Goal: Task Accomplishment & Management: Manage account settings

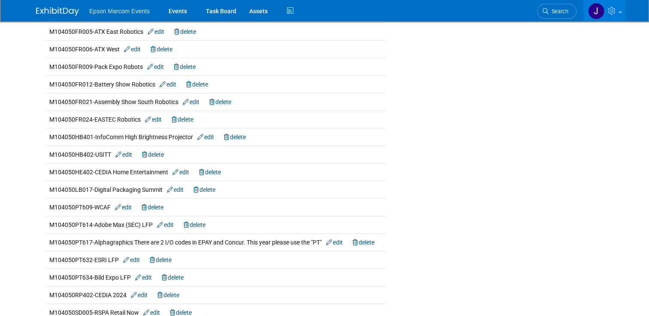
scroll to position [240, 0]
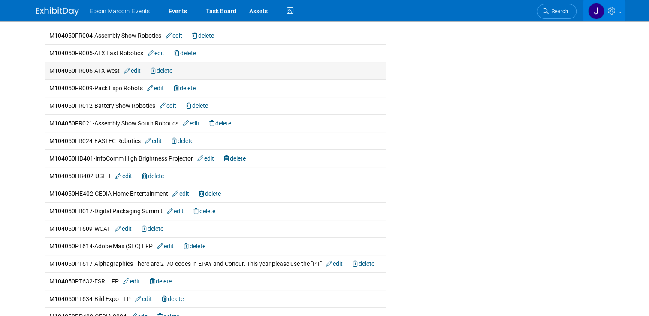
click at [136, 67] on link "edit" at bounding box center [132, 70] width 17 height 7
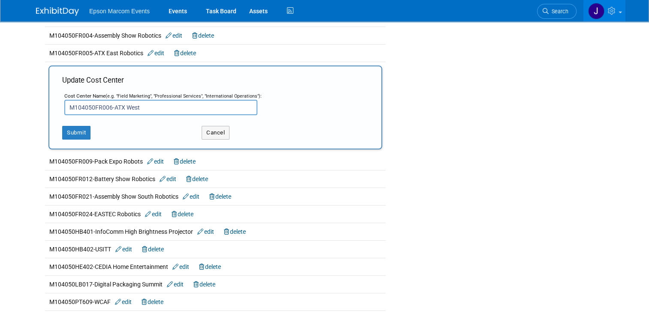
drag, startPoint x: 138, startPoint y: 107, endPoint x: 109, endPoint y: 103, distance: 29.5
click at [109, 103] on input "M104050FR006-ATX West" at bounding box center [160, 107] width 193 height 15
paste input "MD&M"
click at [163, 108] on input "M104050FR006-MD&M" at bounding box center [160, 107] width 193 height 15
type input "M104050FR006-MD&M Robotics"
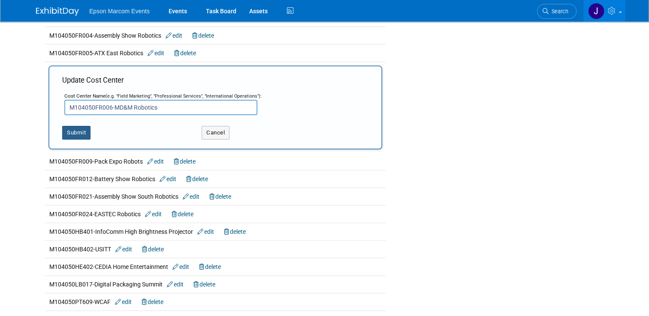
click at [68, 127] on button "Submit" at bounding box center [76, 133] width 28 height 14
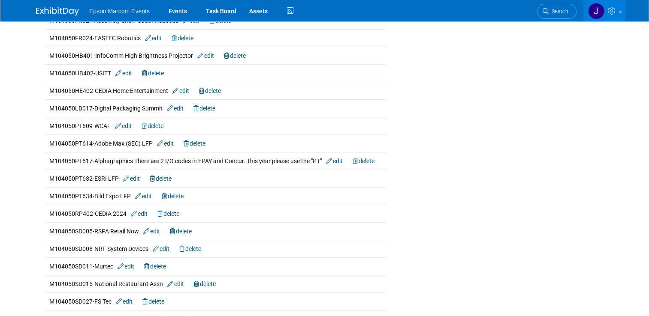
scroll to position [386, 0]
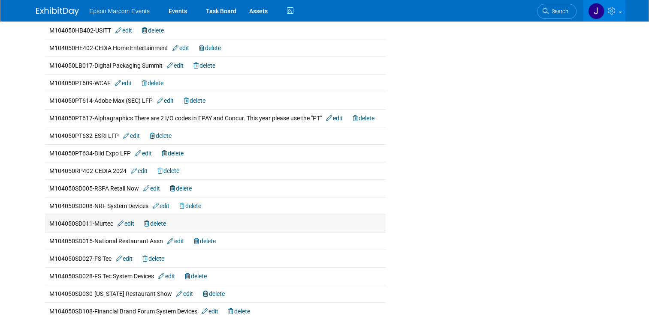
click at [127, 220] on link "edit" at bounding box center [126, 223] width 17 height 7
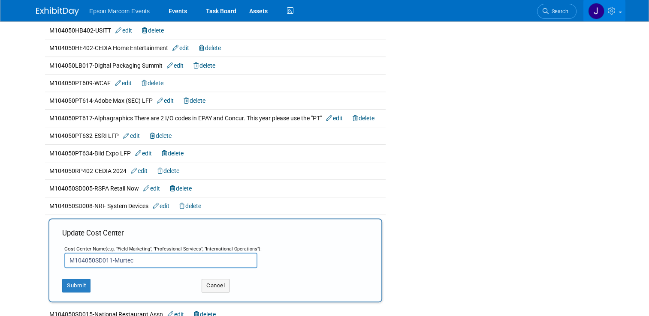
drag, startPoint x: 133, startPoint y: 256, endPoint x: 112, endPoint y: 257, distance: 21.9
click at [110, 256] on input "M104050SD011-Murtec" at bounding box center [160, 260] width 193 height 15
paste input "URTEC"
type input "M104050SD011-MURTEC System Devices"
click at [62, 285] on button "Submit" at bounding box center [76, 286] width 28 height 14
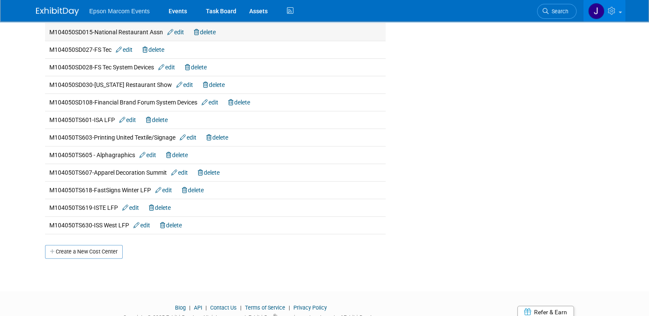
scroll to position [600, 0]
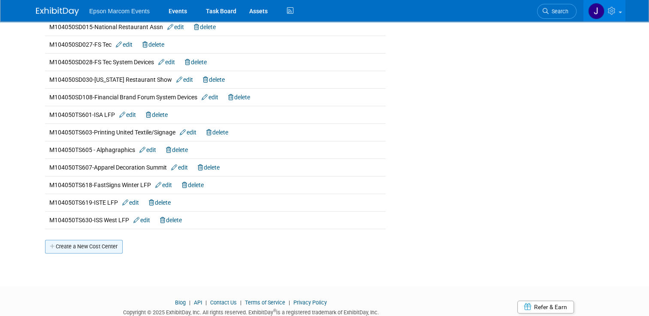
click at [83, 244] on link "Create a New Cost Center" at bounding box center [84, 247] width 78 height 14
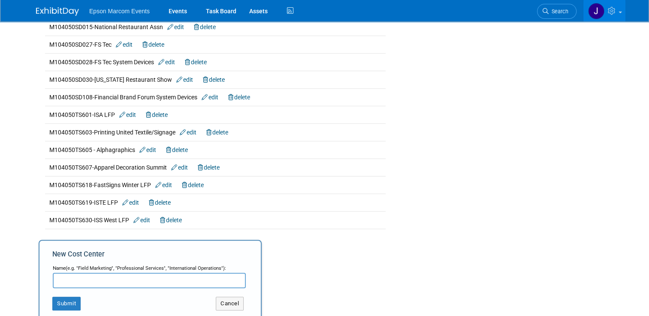
paste input "M104050SD029"
paste input "NACS"
type input "M104050SD029-NACS System Devices"
click at [58, 298] on button "Submit" at bounding box center [66, 304] width 28 height 14
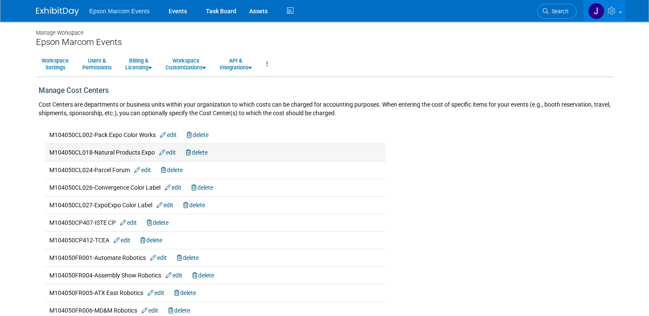
click at [167, 153] on link "edit" at bounding box center [167, 152] width 17 height 7
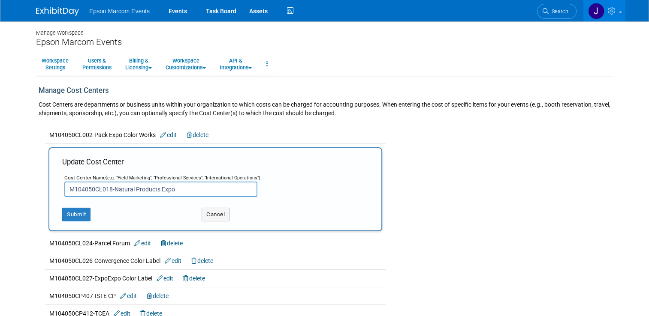
click at [175, 188] on input "M104050CL018-Natural Products Expo" at bounding box center [160, 189] width 193 height 15
type input "M104050CL018-Natural Products Expo Color Label"
click at [68, 210] on button "Submit" at bounding box center [76, 215] width 28 height 14
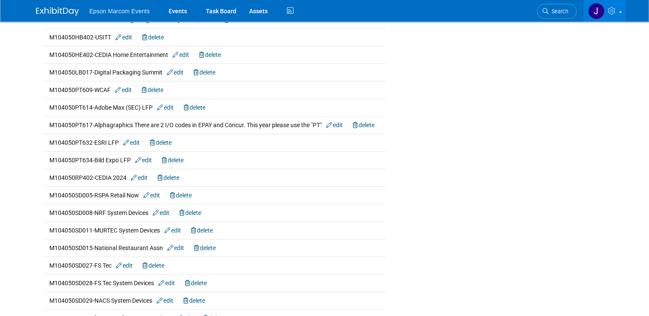
scroll to position [386, 0]
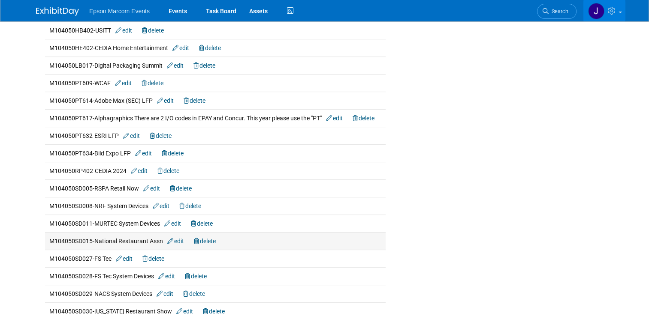
click at [177, 239] on link "edit" at bounding box center [175, 241] width 17 height 7
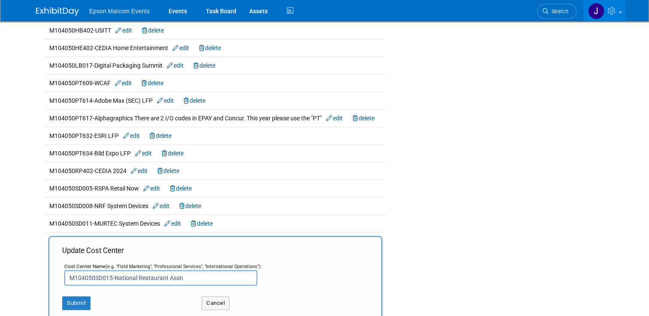
drag, startPoint x: 183, startPoint y: 277, endPoint x: 110, endPoint y: 275, distance: 72.9
click at [110, 275] on input "M104050SD015-National Restaurant Assn" at bounding box center [160, 278] width 193 height 15
paste input "RA"
type input "M104050SD015-NRA System Devices"
click at [62, 299] on button "Submit" at bounding box center [76, 304] width 28 height 14
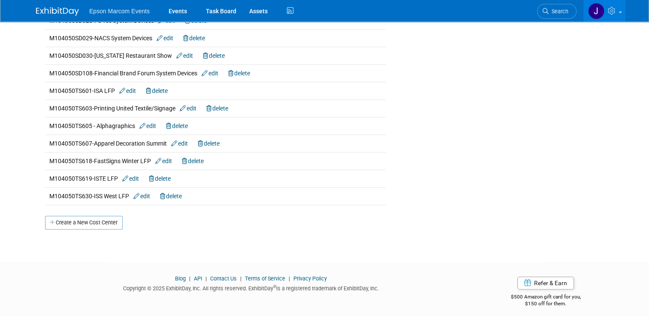
scroll to position [644, 0]
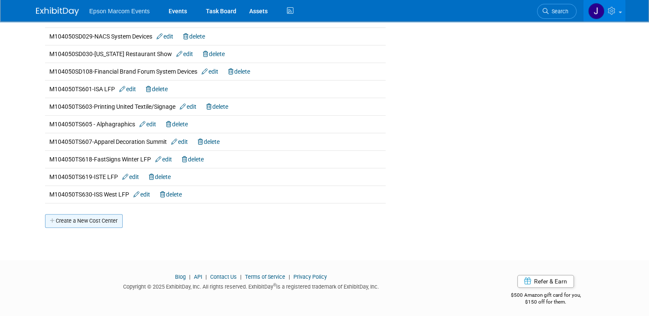
click at [101, 215] on link "Create a New Cost Center" at bounding box center [84, 221] width 78 height 14
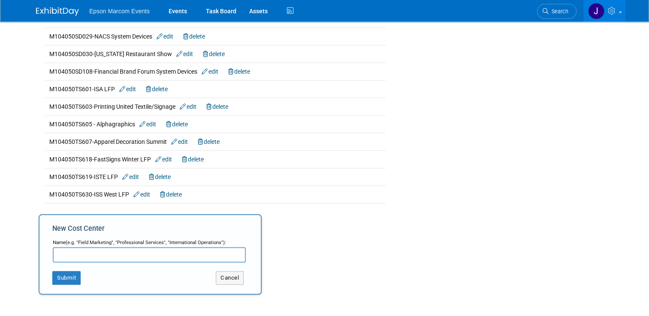
click at [73, 253] on input "text" at bounding box center [149, 254] width 193 height 15
paste input "M104050BC005"
type input "M104050BC005-NRF BIJ"
click at [60, 274] on button "Submit" at bounding box center [66, 278] width 28 height 14
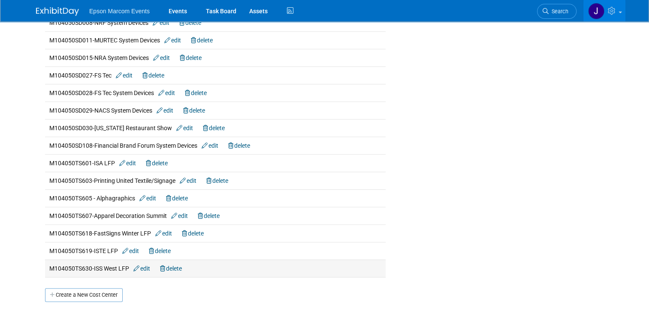
scroll to position [600, 0]
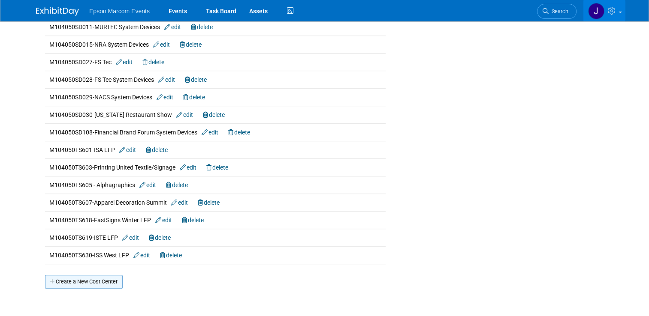
click at [81, 279] on link "Create a New Cost Center" at bounding box center [84, 282] width 78 height 14
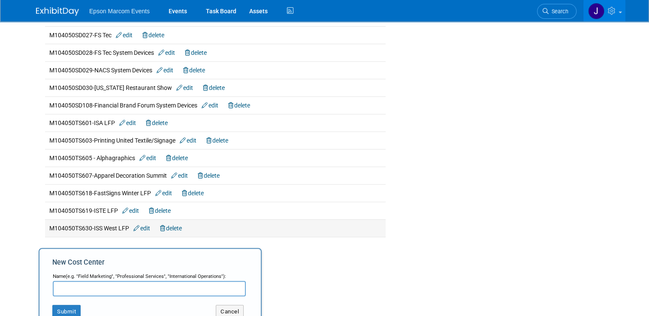
scroll to position [646, 0]
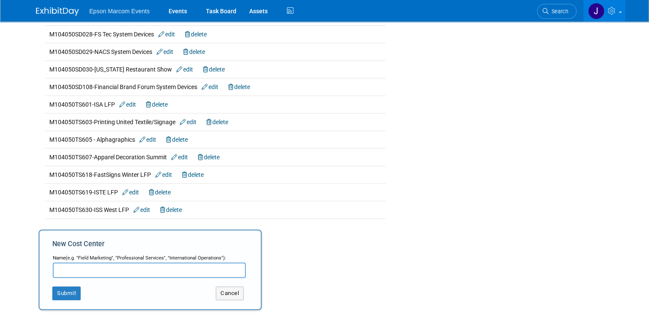
paste input "M104050CL023"
paste input "NRF"
type input "M104050CL023-NRF Color Label"
click at [56, 289] on button "Submit" at bounding box center [66, 294] width 28 height 14
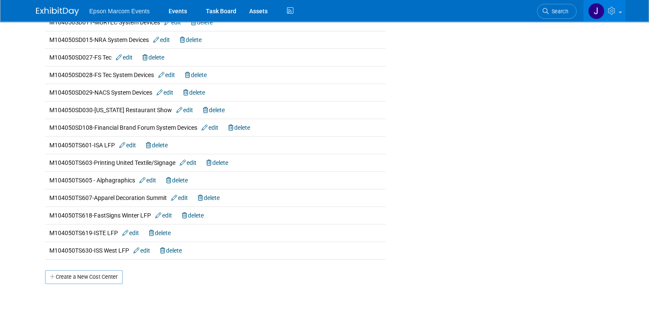
scroll to position [643, 0]
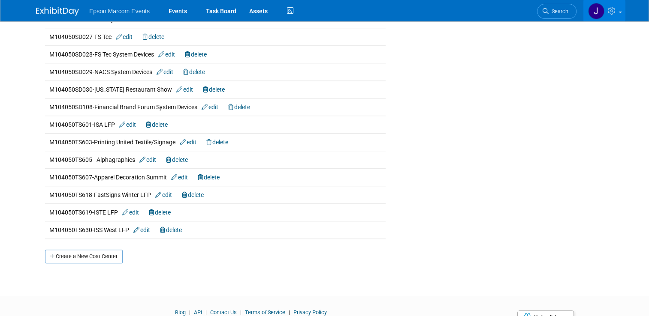
drag, startPoint x: 99, startPoint y: 251, endPoint x: 108, endPoint y: 248, distance: 9.1
click at [99, 251] on link "Create a New Cost Center" at bounding box center [84, 257] width 78 height 14
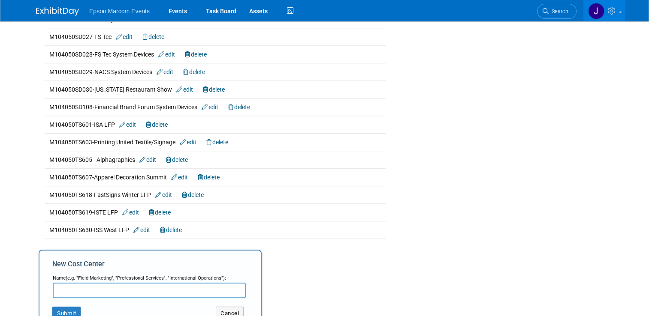
paste input "M104050PT615"
paste input "NRF"
type input "M104050PT615-NRF LFP"
click at [66, 307] on button "Submit" at bounding box center [66, 314] width 28 height 14
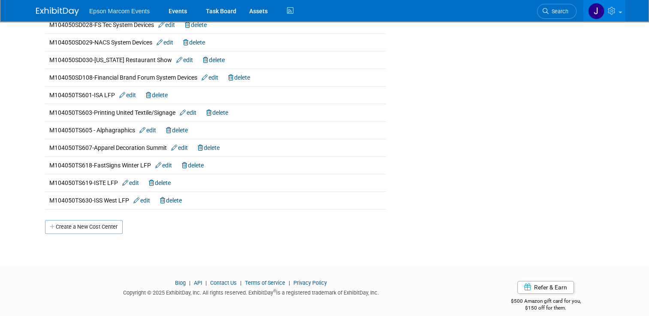
scroll to position [696, 0]
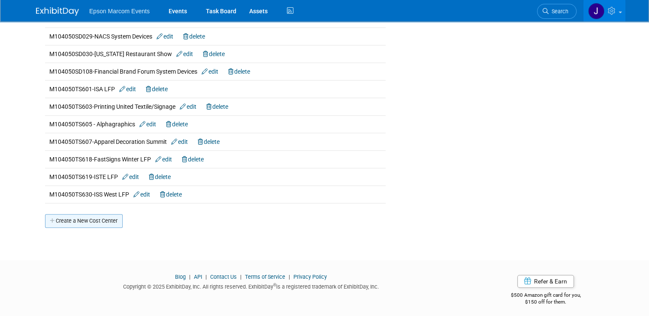
click at [82, 219] on link "Create a New Cost Center" at bounding box center [84, 221] width 78 height 14
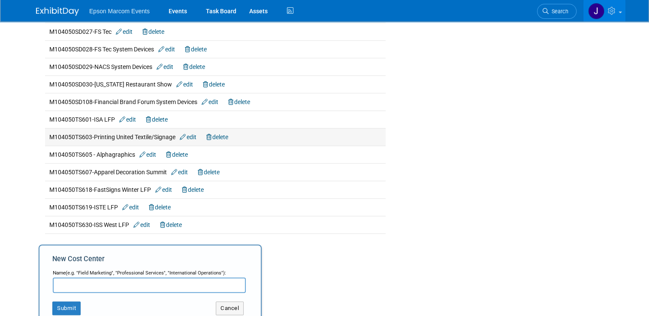
scroll to position [739, 0]
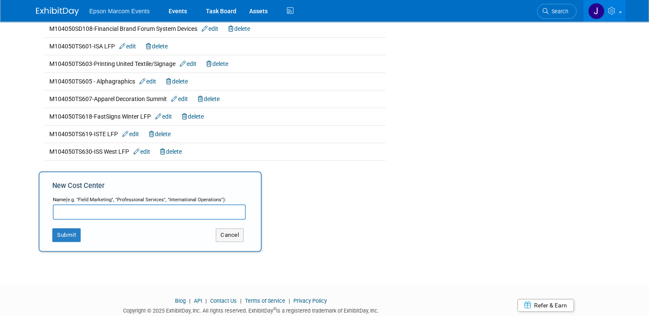
paste input "M104050CP413"
paste input "NRF TBD"
type input "M104050CP413-NRF TBD Commercial Projector"
click at [60, 229] on button "Submit" at bounding box center [66, 236] width 28 height 14
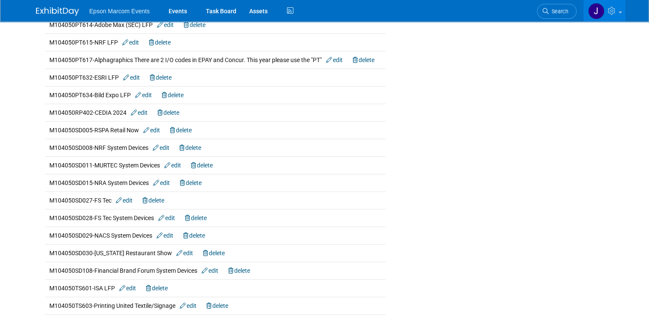
scroll to position [714, 0]
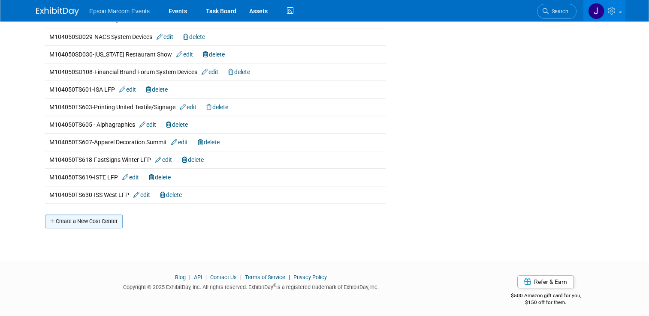
click at [103, 215] on link "Create a New Cost Center" at bounding box center [84, 222] width 78 height 14
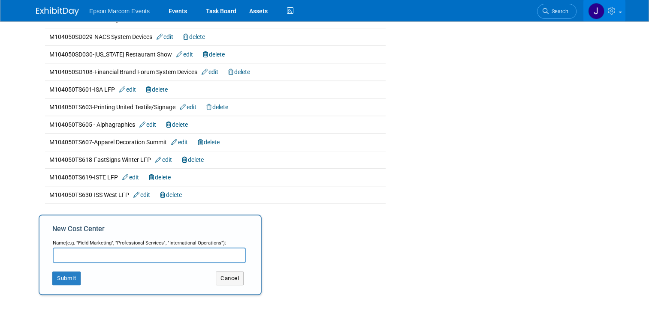
click at [79, 251] on input "text" at bounding box center [149, 255] width 193 height 15
paste input "M104050CL022"
type input "M104050CL022- Parcel Forum Color Label"
click at [60, 274] on button "Submit" at bounding box center [66, 279] width 28 height 14
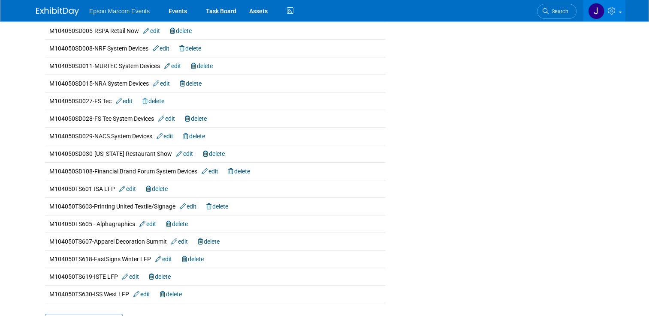
scroll to position [643, 0]
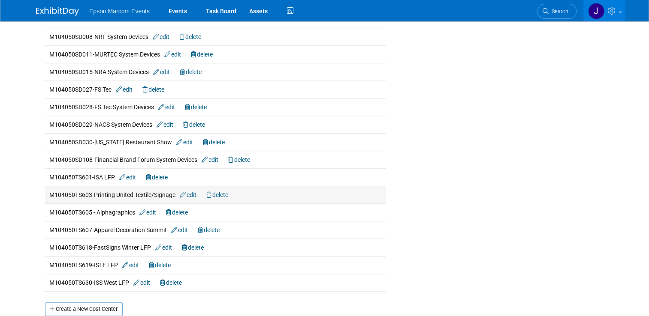
click at [190, 192] on link "edit" at bounding box center [188, 195] width 17 height 7
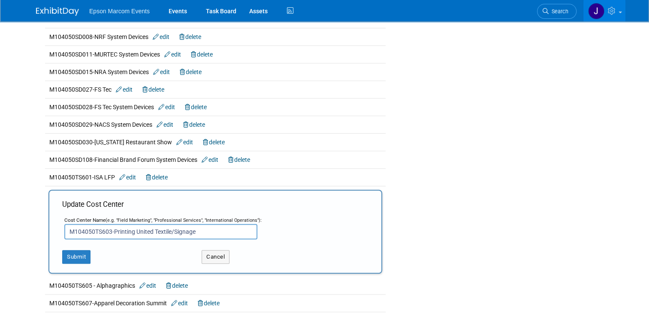
drag, startPoint x: 199, startPoint y: 229, endPoint x: 150, endPoint y: 224, distance: 49.1
click at [150, 224] on input "M104050TS603-Printing United Textile/Signage" at bounding box center [160, 231] width 193 height 15
type input "M104050TS603-Printing United LFP"
click at [72, 253] on button "Submit" at bounding box center [76, 257] width 28 height 14
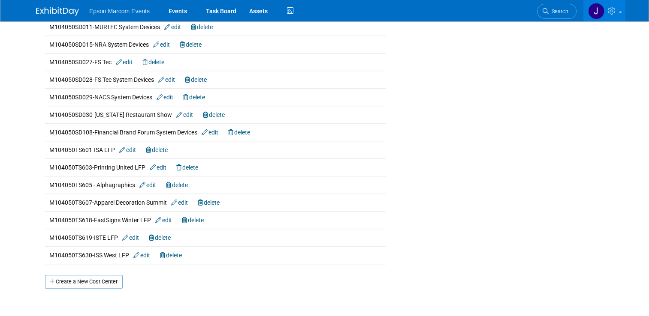
scroll to position [686, 0]
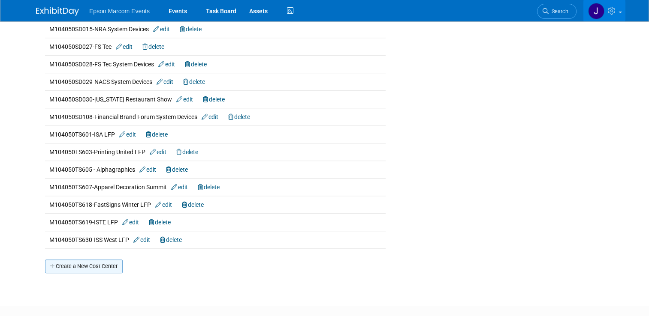
click at [98, 265] on link "Create a New Cost Center" at bounding box center [84, 267] width 78 height 14
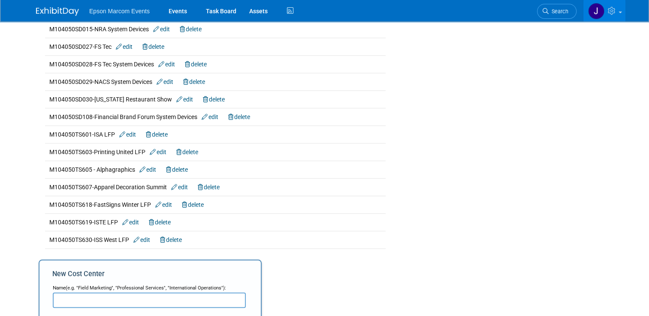
click at [67, 293] on input "text" at bounding box center [149, 300] width 193 height 15
paste input "M104050RP600"
paste input "Pro AV Rep. Meeting (MDF)"
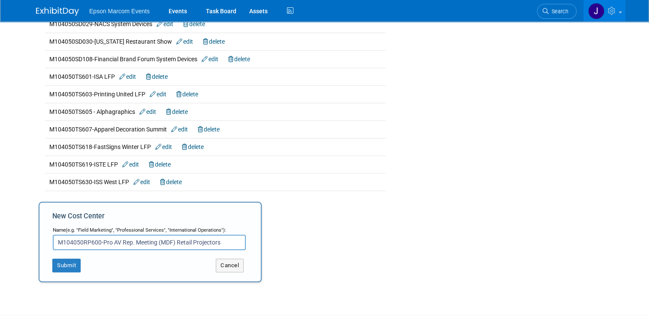
scroll to position [772, 0]
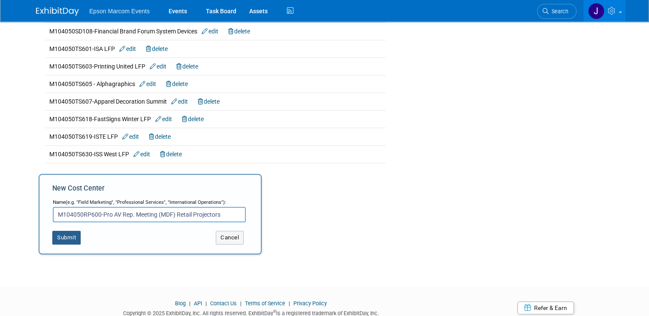
type input "M104050RP600-Pro AV Rep. Meeting (MDF) Retail Projectors"
click at [62, 235] on button "Submit" at bounding box center [66, 238] width 28 height 14
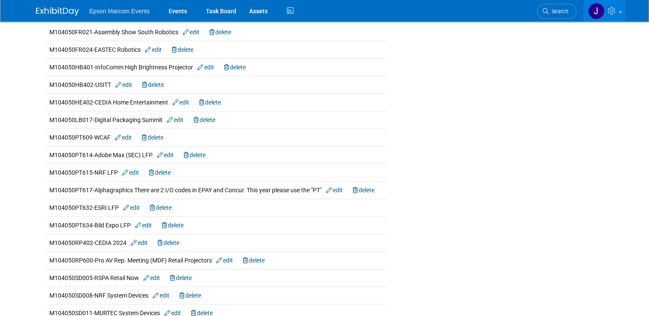
scroll to position [429, 0]
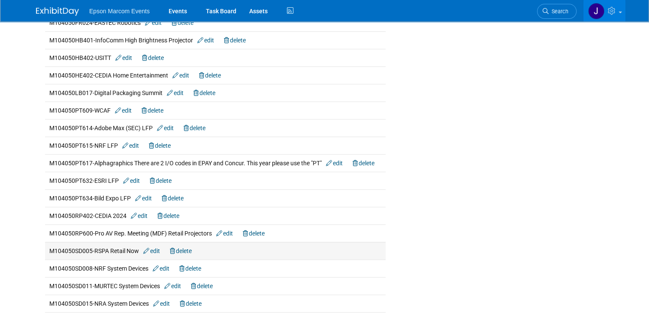
click at [154, 248] on link "edit" at bounding box center [151, 251] width 17 height 7
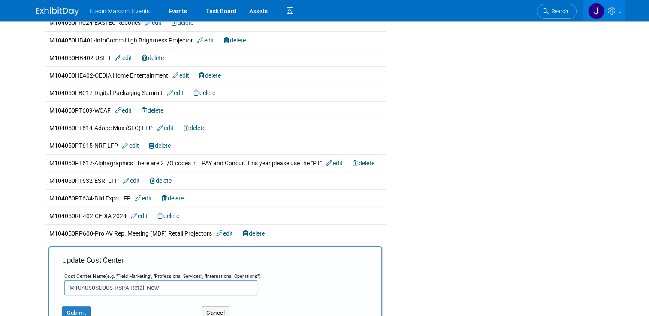
click at [177, 286] on input "M104050SD005-RSPA Retail Now" at bounding box center [160, 287] width 193 height 15
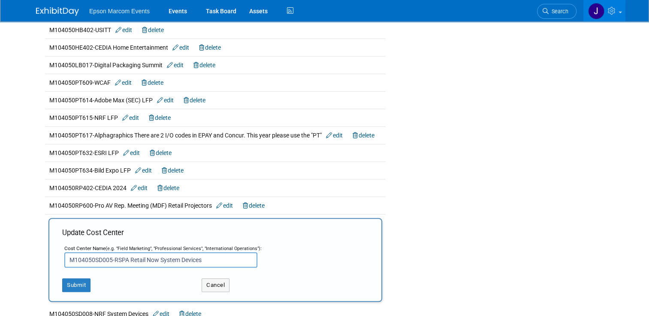
scroll to position [472, 0]
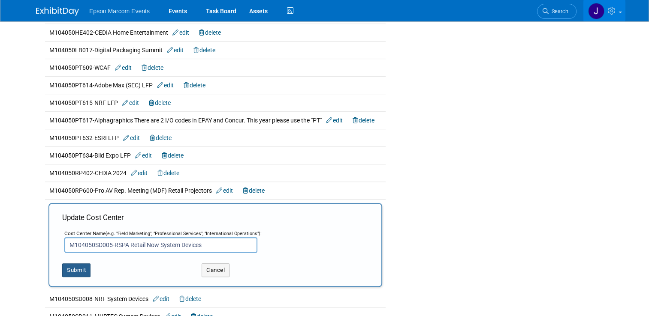
type input "M104050SD005-RSPA Retail Now System Devices"
click at [71, 265] on button "Submit" at bounding box center [76, 271] width 28 height 14
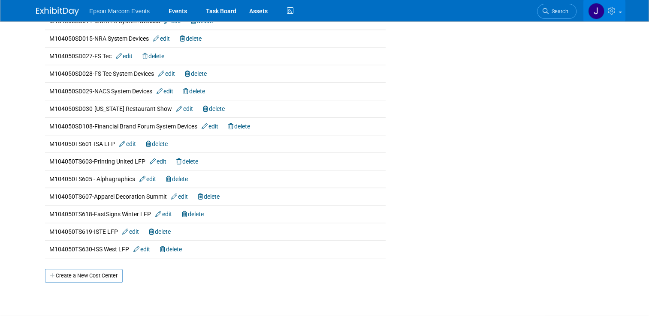
scroll to position [729, 0]
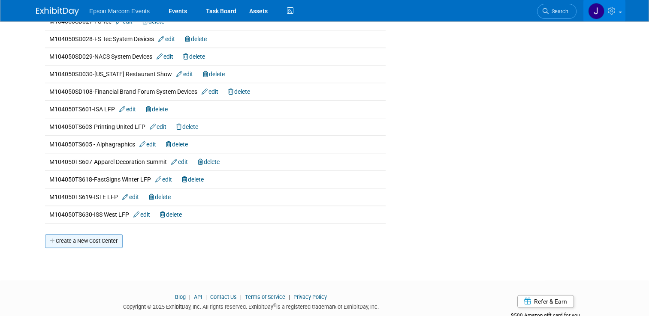
click at [86, 238] on link "Create a New Cost Center" at bounding box center [84, 242] width 78 height 14
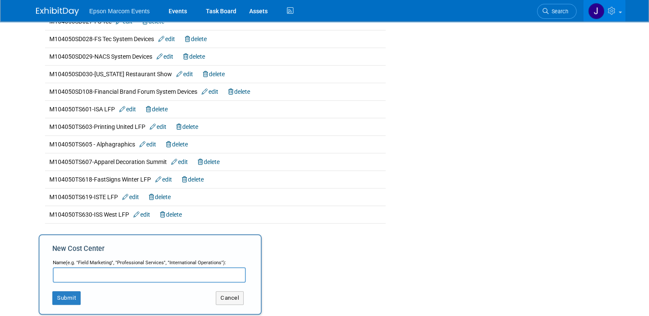
paste input "M104050SC010"
paste input "Tbd (expect a PAC)"
type input "M104050SC010-Tbd (expect a PAC) Commercial Scanner"
click at [69, 292] on button "Submit" at bounding box center [66, 299] width 28 height 14
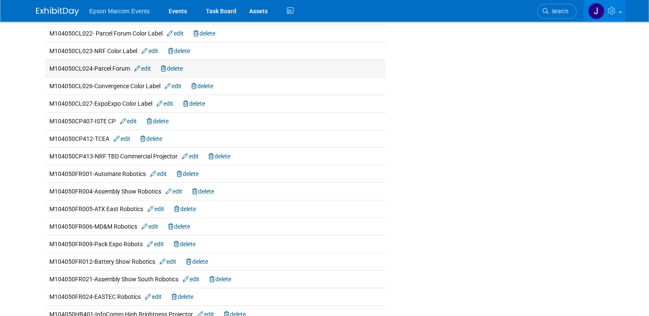
scroll to position [172, 0]
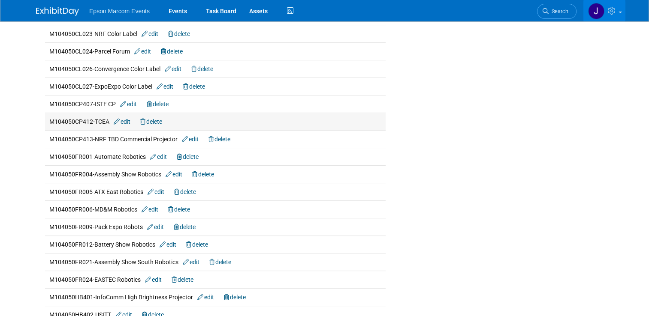
click at [124, 121] on link "edit" at bounding box center [122, 121] width 17 height 7
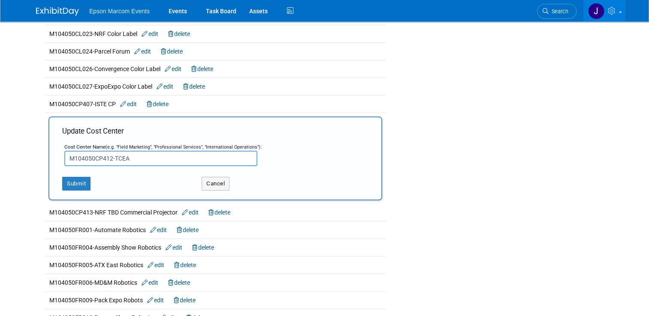
click at [172, 155] on input "M104050CP412-TCEA" at bounding box center [160, 158] width 193 height 15
type input "M104050CP412-TCEA Commercial Projector"
click at [63, 182] on button "Submit" at bounding box center [76, 184] width 28 height 14
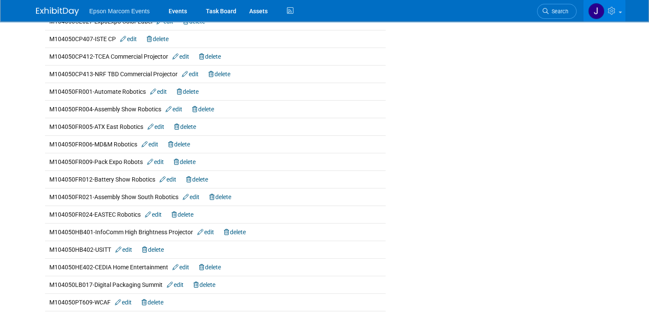
scroll to position [257, 0]
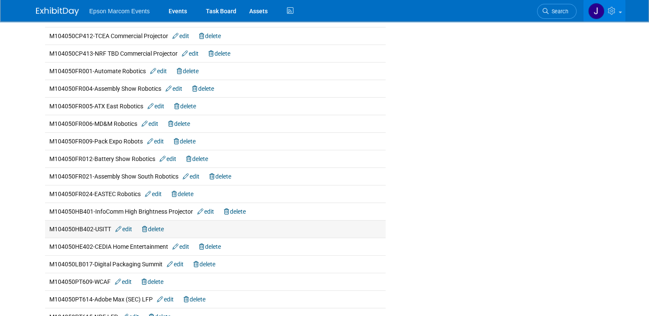
click at [125, 227] on link "edit" at bounding box center [123, 229] width 17 height 7
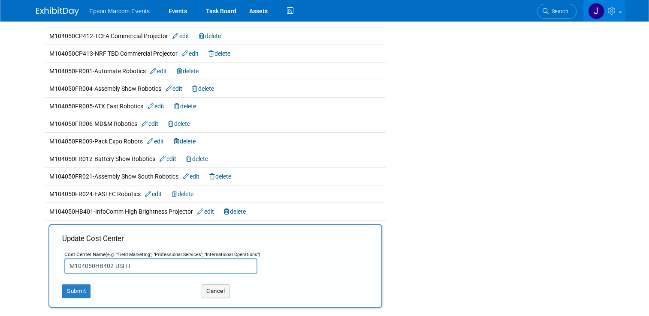
click at [147, 264] on input "M104050HB402-USITT" at bounding box center [160, 266] width 193 height 15
type input "M104050HB402-USITT High Brightness"
click at [71, 290] on button "Submit" at bounding box center [76, 292] width 28 height 14
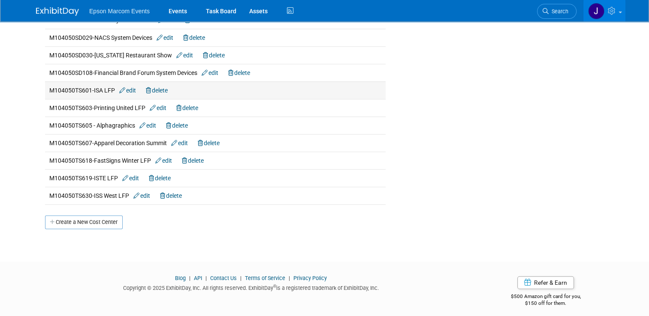
scroll to position [766, 0]
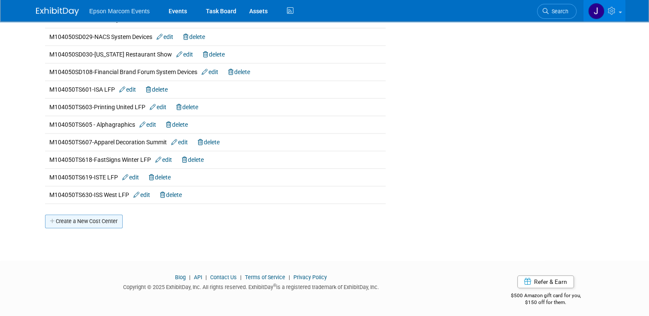
click at [99, 215] on link "Create a New Cost Center" at bounding box center [84, 222] width 78 height 14
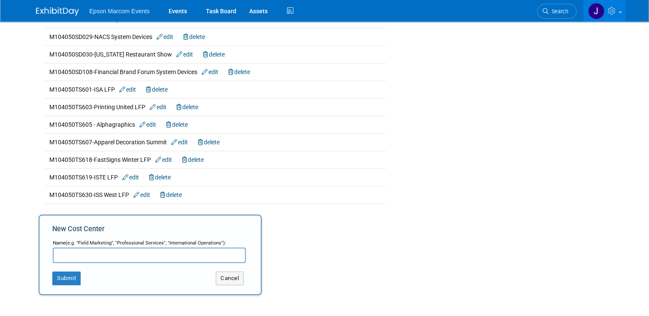
paste input "M104050TS609"
paste input "Virtual Sublimation Summit"
type input "M104050TS609-Virtual Sublimation Summit LFP"
click at [53, 274] on button "Submit" at bounding box center [66, 279] width 28 height 14
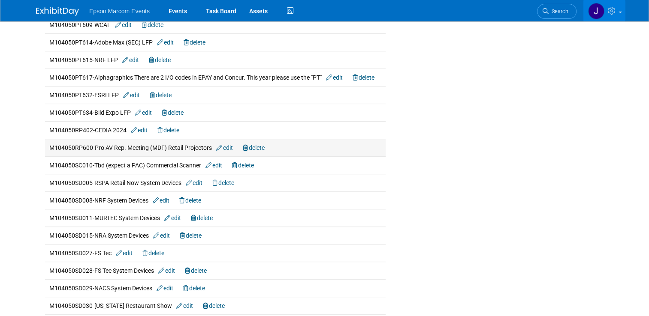
scroll to position [472, 0]
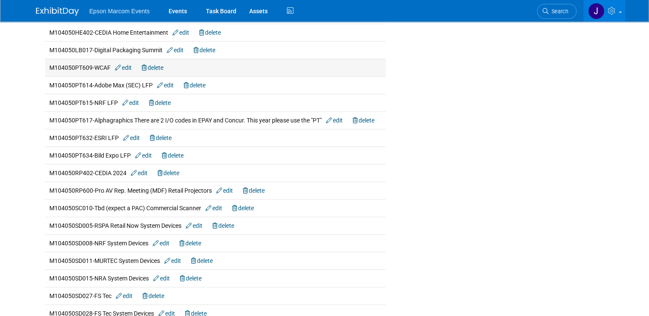
click at [124, 66] on link "edit" at bounding box center [123, 67] width 17 height 7
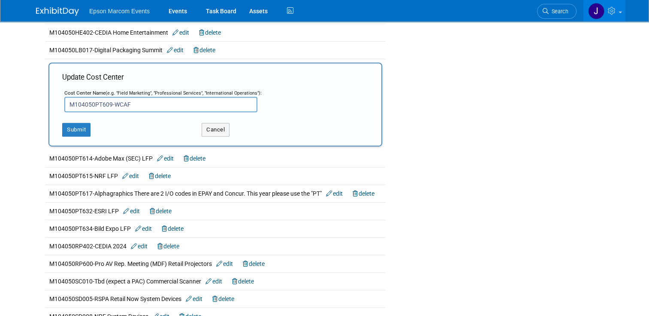
click at [160, 100] on input "M104050PT609-WCAF" at bounding box center [160, 104] width 193 height 15
type input "M104050PT609-WCAF LFP"
click at [79, 126] on button "Submit" at bounding box center [76, 130] width 28 height 14
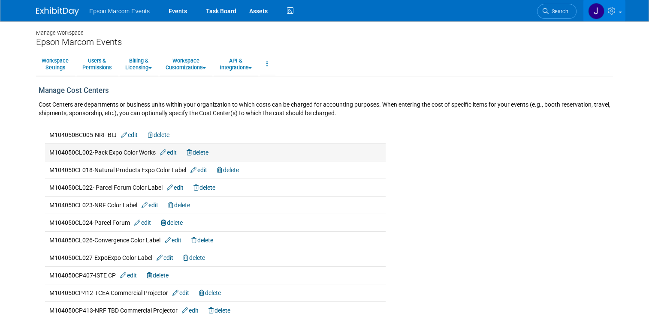
click at [172, 152] on link "edit" at bounding box center [168, 152] width 17 height 7
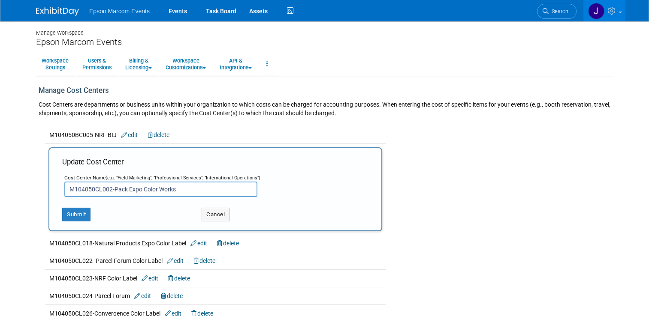
drag, startPoint x: 177, startPoint y: 189, endPoint x: 112, endPoint y: 187, distance: 65.2
click at [111, 187] on input "M104050CL002-Pack Expo Color Works" at bounding box center [160, 189] width 193 height 15
paste input "Pack Expo International"
type input "M104050CL002-Pack Expo International Color Label"
click at [63, 211] on button "Submit" at bounding box center [76, 215] width 28 height 14
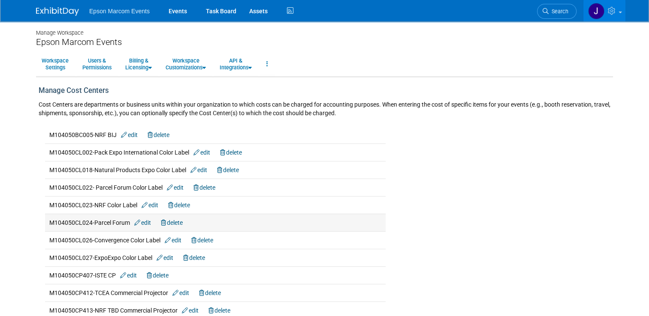
click at [174, 222] on link "delete" at bounding box center [172, 223] width 22 height 7
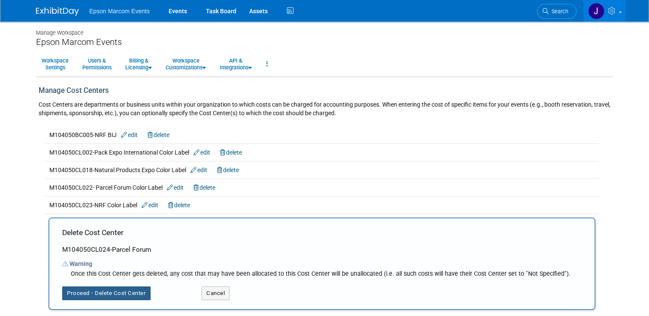
click at [121, 292] on button "Proceed - Delete Cost Center" at bounding box center [106, 294] width 88 height 14
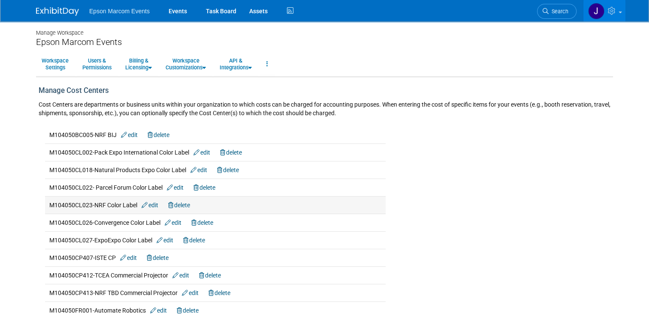
scroll to position [43, 0]
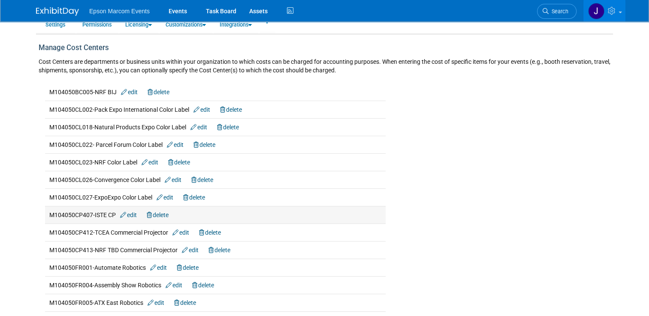
click at [129, 213] on link "edit" at bounding box center [128, 215] width 17 height 7
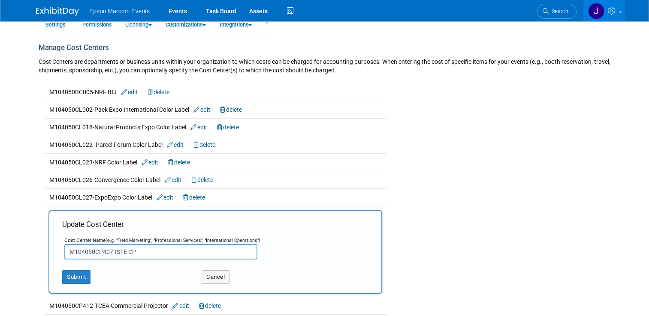
click at [148, 253] on input "M104050CP407-ISTE CP" at bounding box center [160, 251] width 193 height 15
type input "M104050CP407-ISTE Commercial Projector"
click at [73, 277] on button "Submit" at bounding box center [76, 278] width 28 height 14
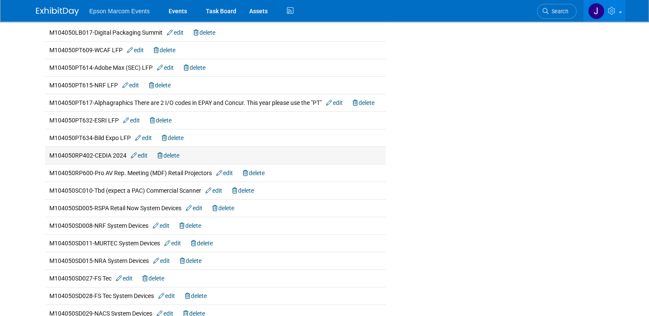
scroll to position [515, 0]
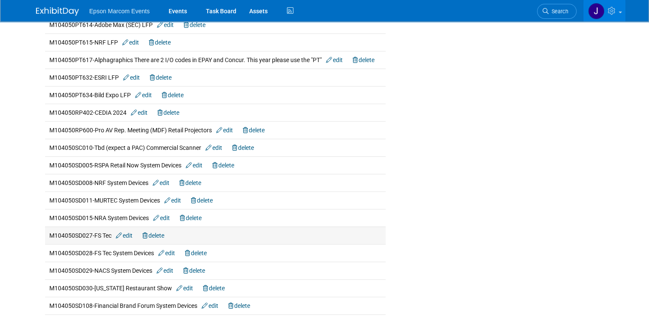
click at [156, 232] on link "delete" at bounding box center [153, 235] width 22 height 7
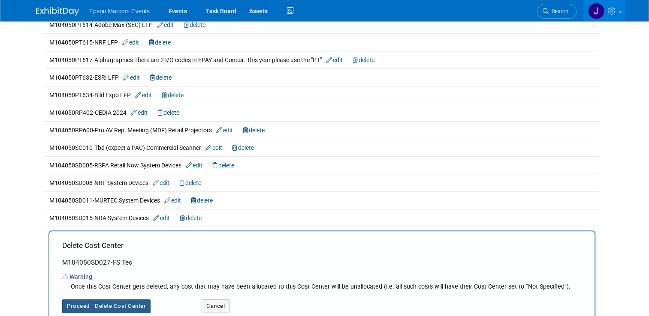
click at [118, 301] on button "Proceed - Delete Cost Center" at bounding box center [106, 307] width 88 height 14
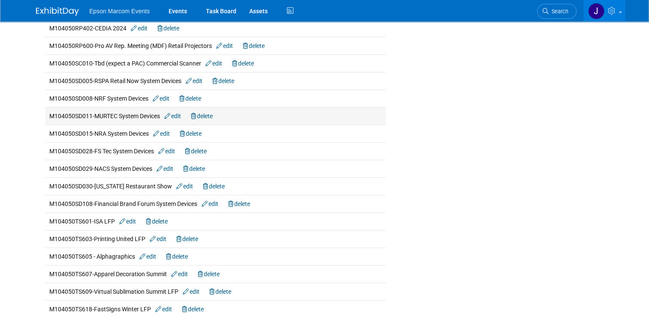
scroll to position [600, 0]
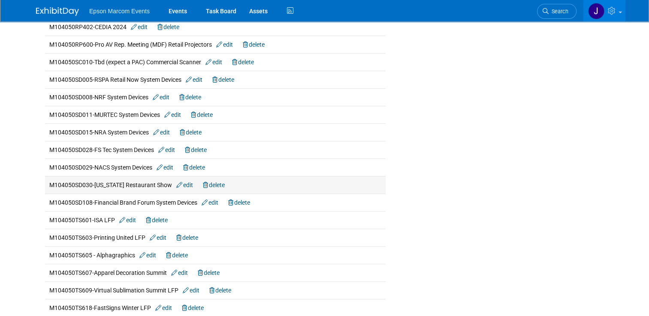
drag, startPoint x: 87, startPoint y: 182, endPoint x: 69, endPoint y: 181, distance: 17.6
click at [69, 182] on span "M104050SD030-California Restaurant Show edit delete" at bounding box center [136, 185] width 175 height 7
drag, startPoint x: 69, startPoint y: 181, endPoint x: 74, endPoint y: 183, distance: 5.0
copy span "SD030"
click at [209, 183] on link "delete" at bounding box center [214, 185] width 22 height 7
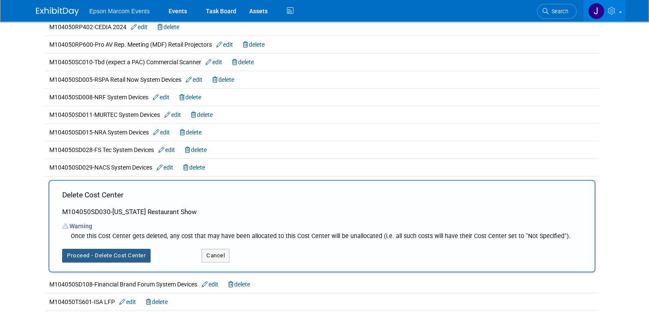
click at [112, 251] on button "Proceed - Delete Cost Center" at bounding box center [106, 256] width 88 height 14
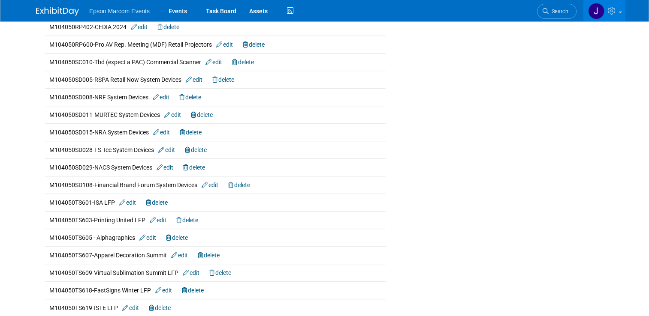
scroll to position [643, 0]
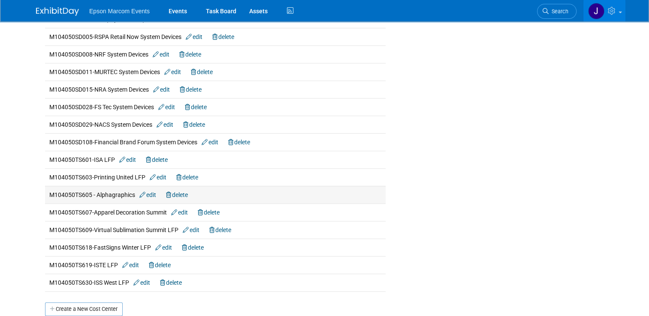
click at [181, 192] on link "delete" at bounding box center [177, 195] width 22 height 7
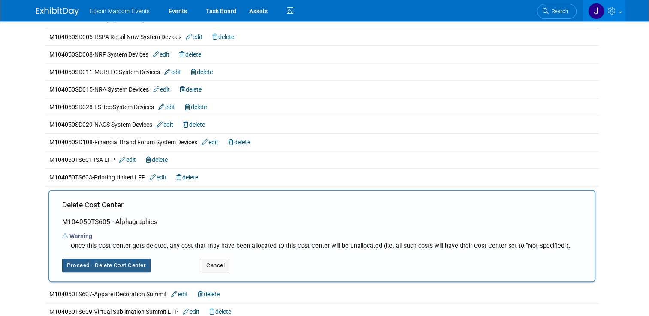
click at [130, 260] on button "Proceed - Delete Cost Center" at bounding box center [106, 266] width 88 height 14
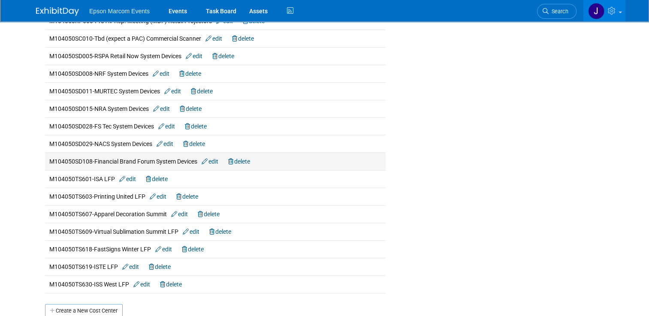
scroll to position [643, 0]
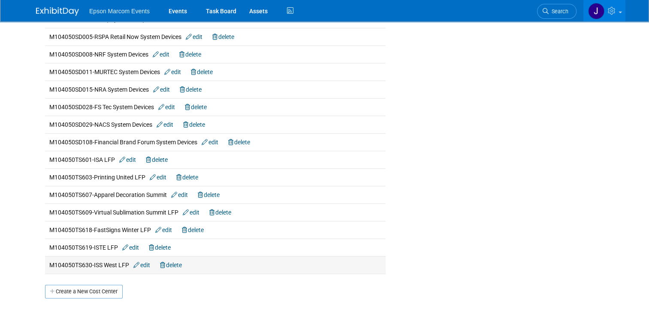
click at [207, 262] on td "M104050TS630-ISS West LFP edit delete" at bounding box center [215, 265] width 341 height 18
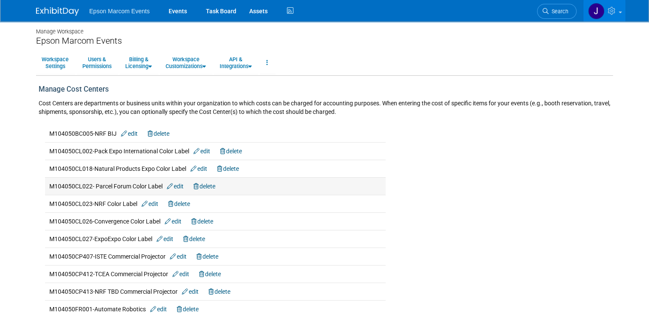
scroll to position [0, 0]
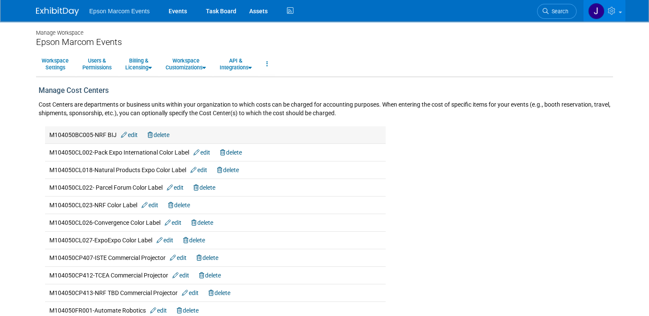
click at [204, 133] on td "M104050BC005-NRF BIJ edit delete" at bounding box center [215, 136] width 341 height 18
click at [89, 133] on span "M104050BC005-NRF BIJ edit delete" at bounding box center [109, 135] width 120 height 7
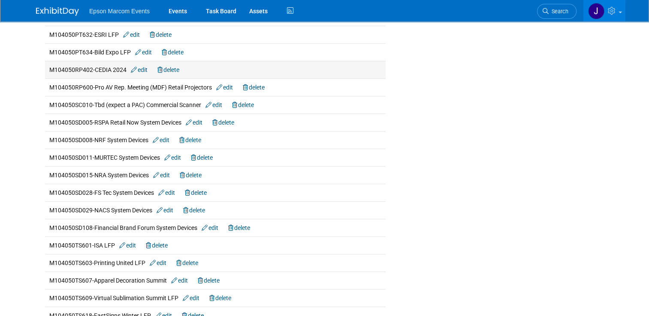
scroll to position [600, 0]
